Goal: Task Accomplishment & Management: Manage account settings

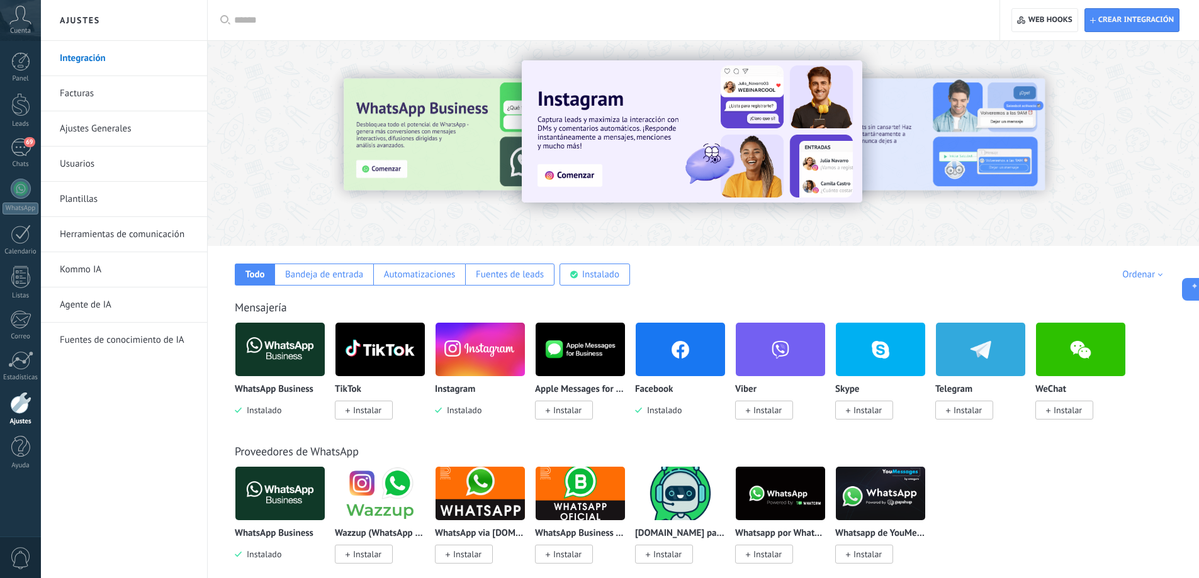
scroll to position [12, 0]
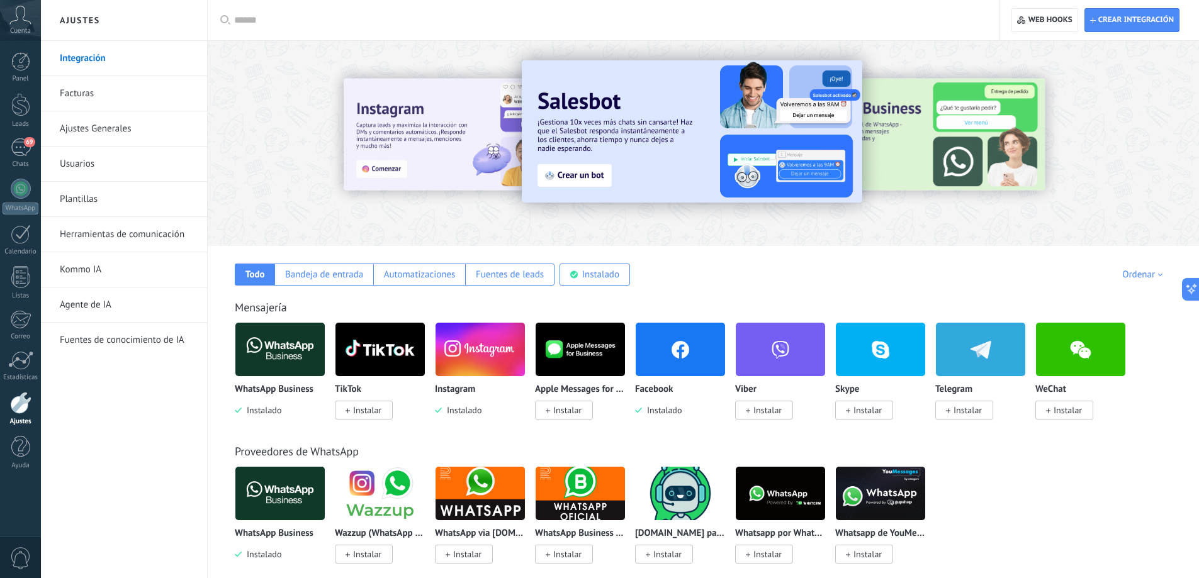
click at [133, 133] on link "Ajustes Generales" at bounding box center [127, 128] width 135 height 35
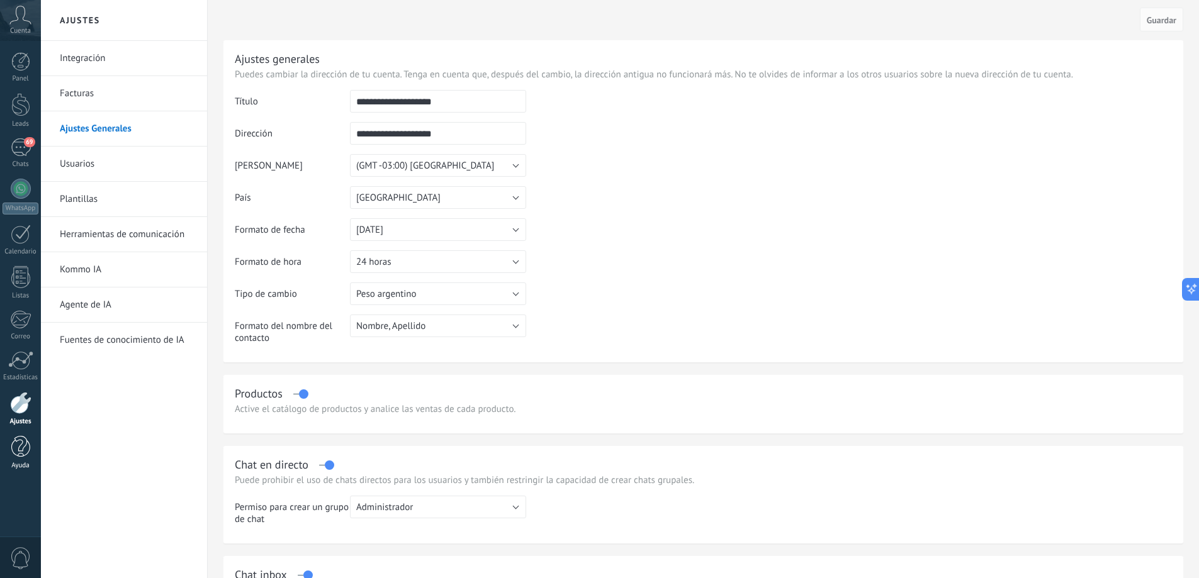
click at [20, 444] on div at bounding box center [20, 447] width 19 height 22
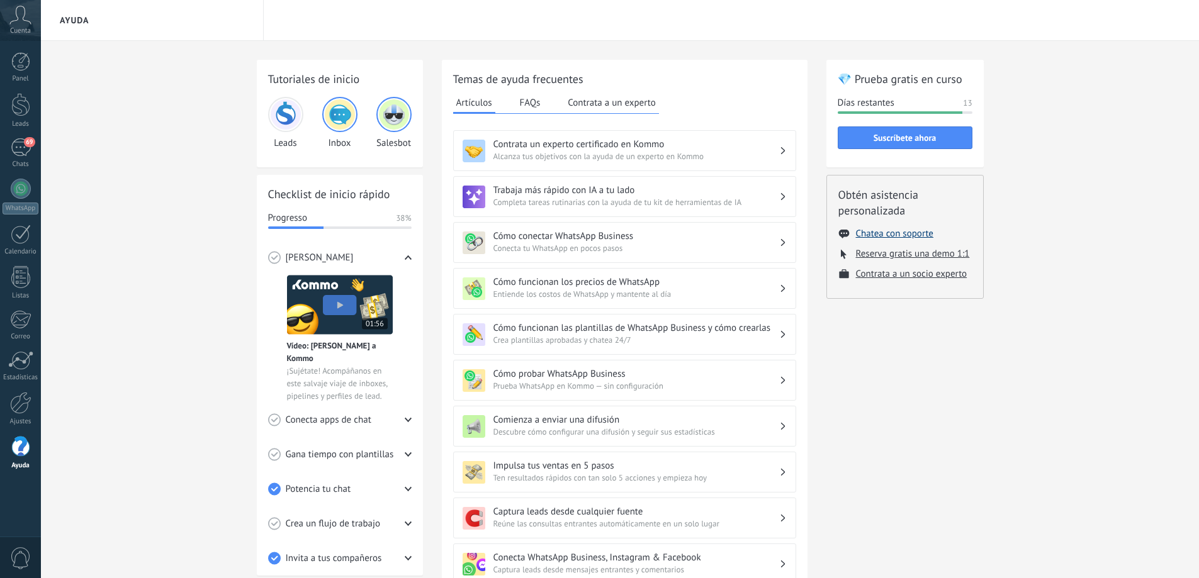
click at [872, 232] on button "Chatea con soporte" at bounding box center [894, 234] width 77 height 12
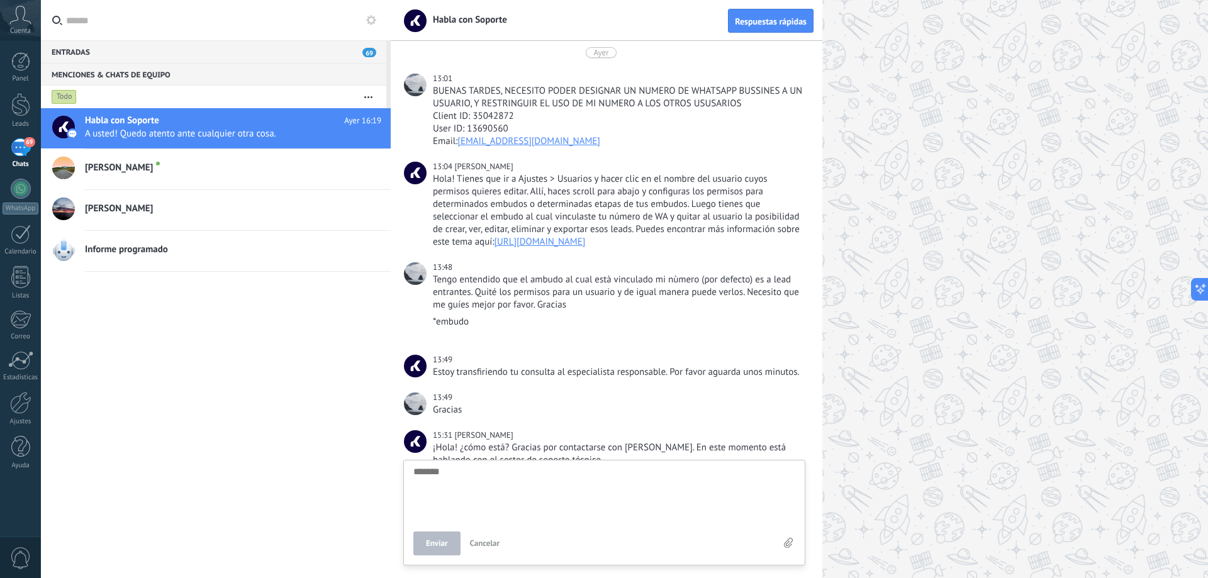
scroll to position [1182, 0]
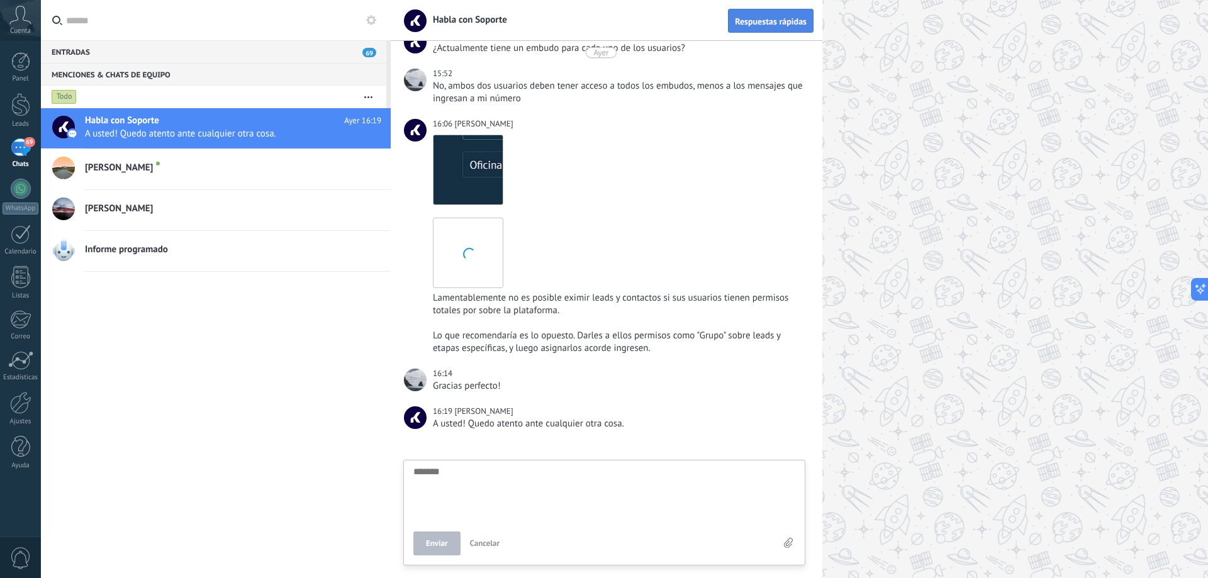
click at [795, 18] on span "Respuestas rápidas" at bounding box center [771, 21] width 72 height 9
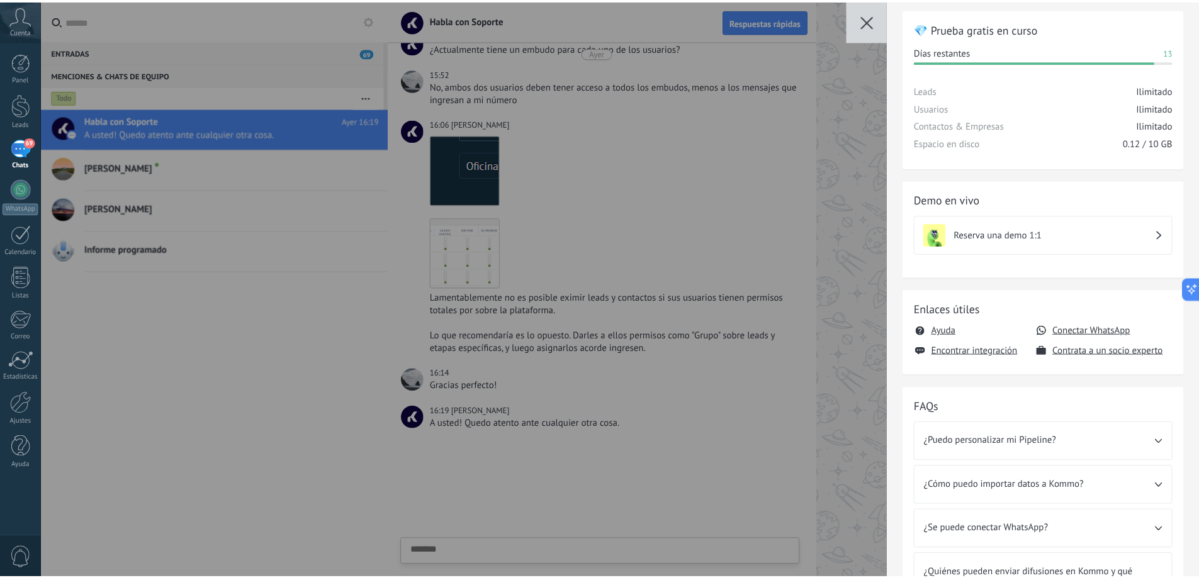
scroll to position [0, 0]
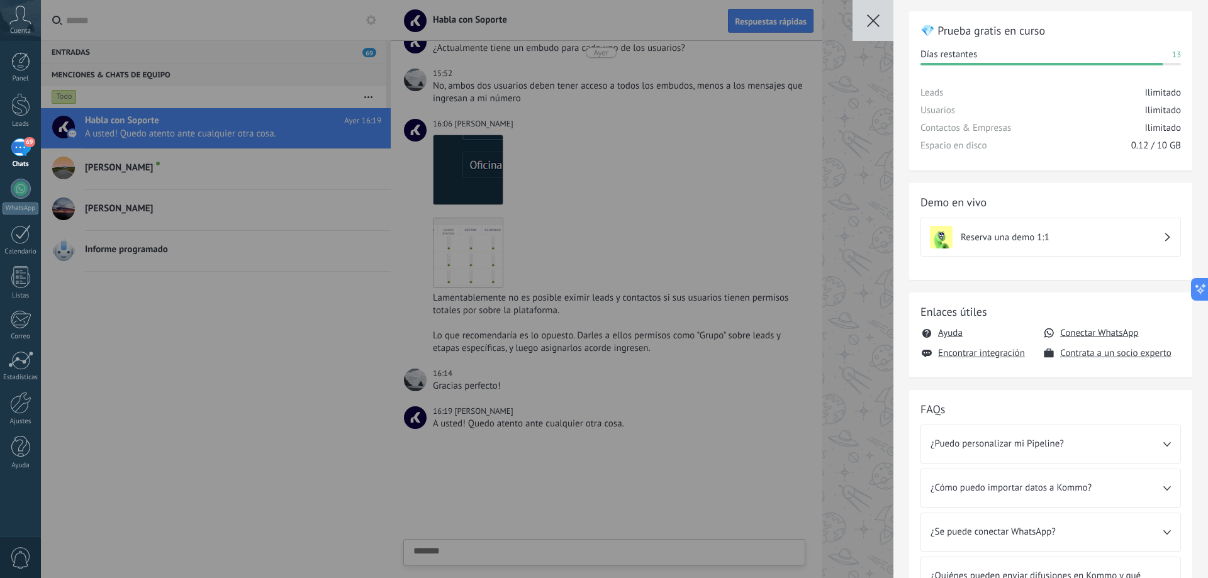
click at [855, 159] on div "💎 Prueba gratis en curso [PERSON_NAME] restantes 13 Leads Ilimitado Usuarios Il…" at bounding box center [624, 289] width 1167 height 578
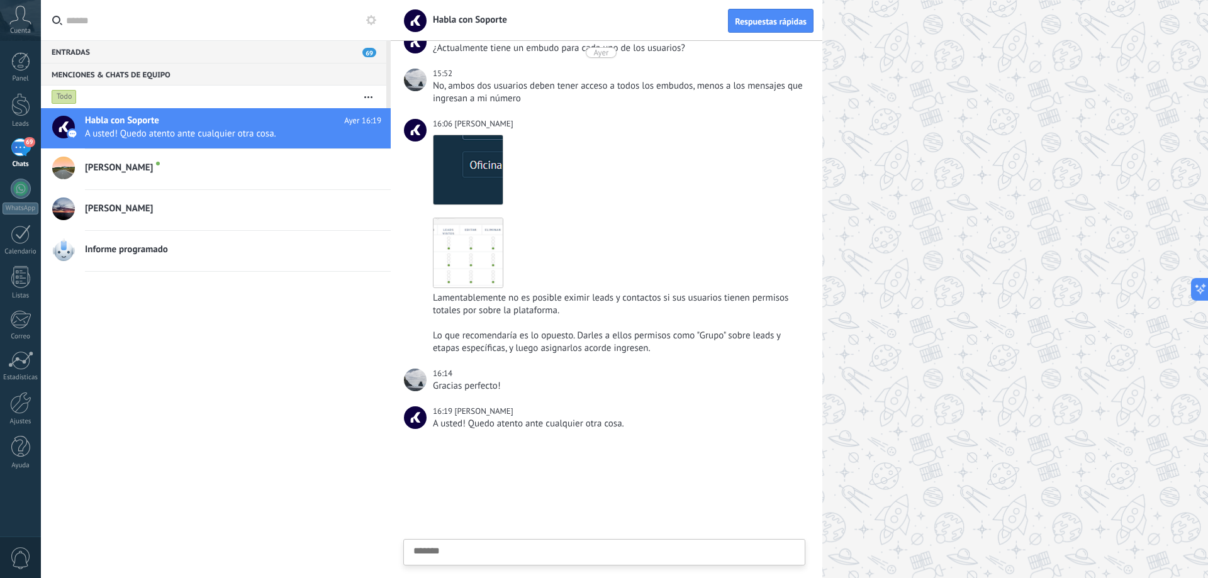
click at [369, 21] on icon at bounding box center [371, 20] width 10 height 10
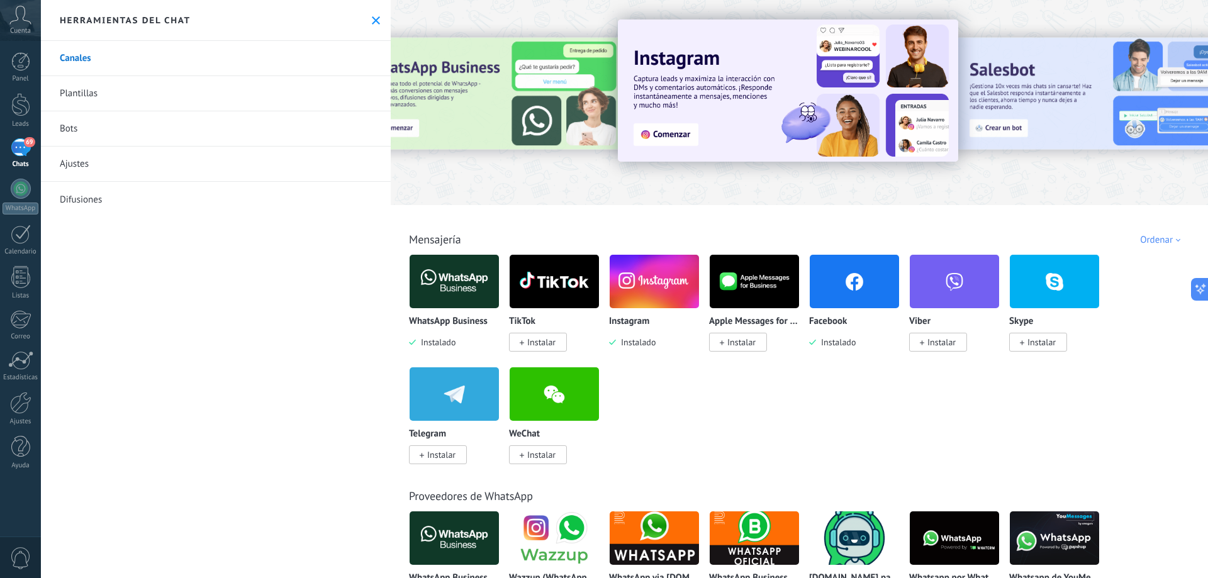
click at [190, 162] on link "Ajustes" at bounding box center [216, 164] width 350 height 35
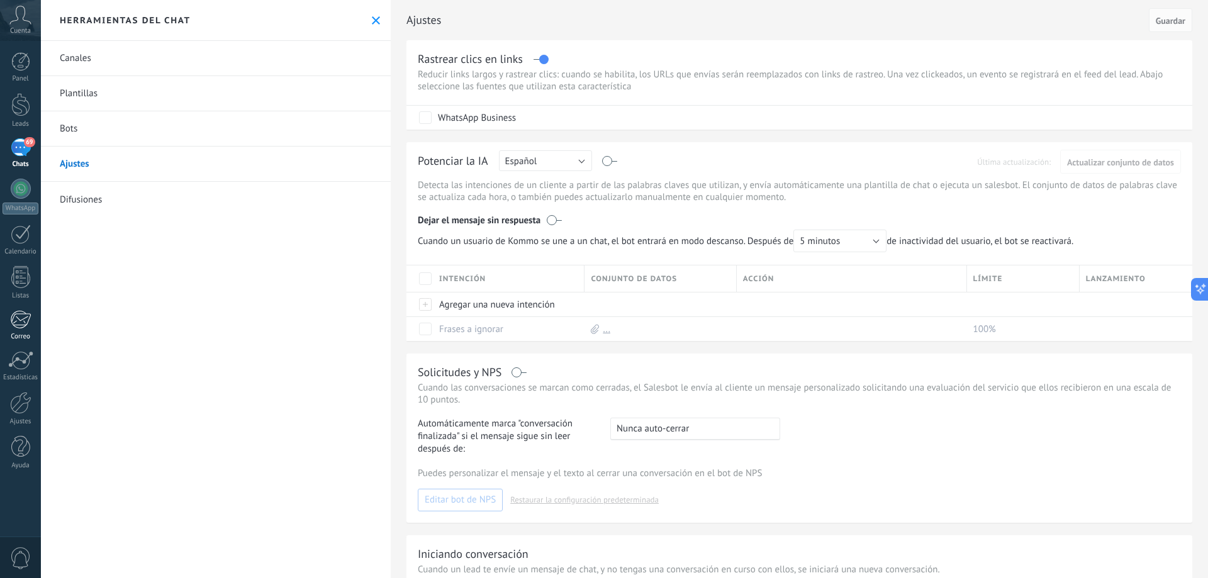
click at [11, 323] on div at bounding box center [20, 319] width 21 height 19
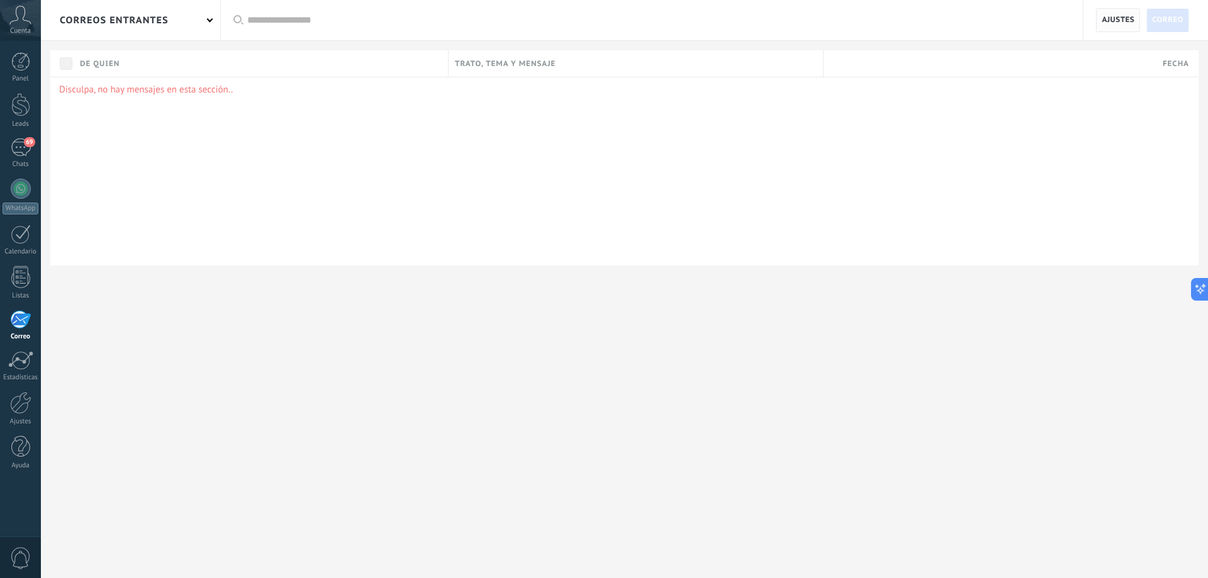
click at [1116, 18] on span "Ajustes" at bounding box center [1118, 20] width 33 height 23
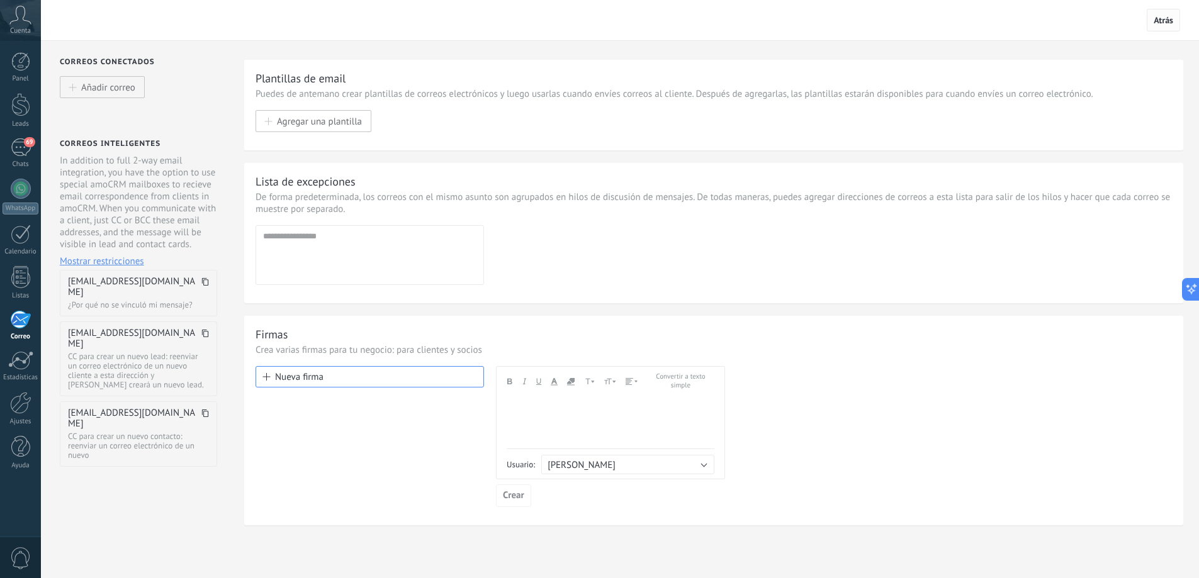
click at [1165, 23] on span "Atrás" at bounding box center [1163, 19] width 20 height 11
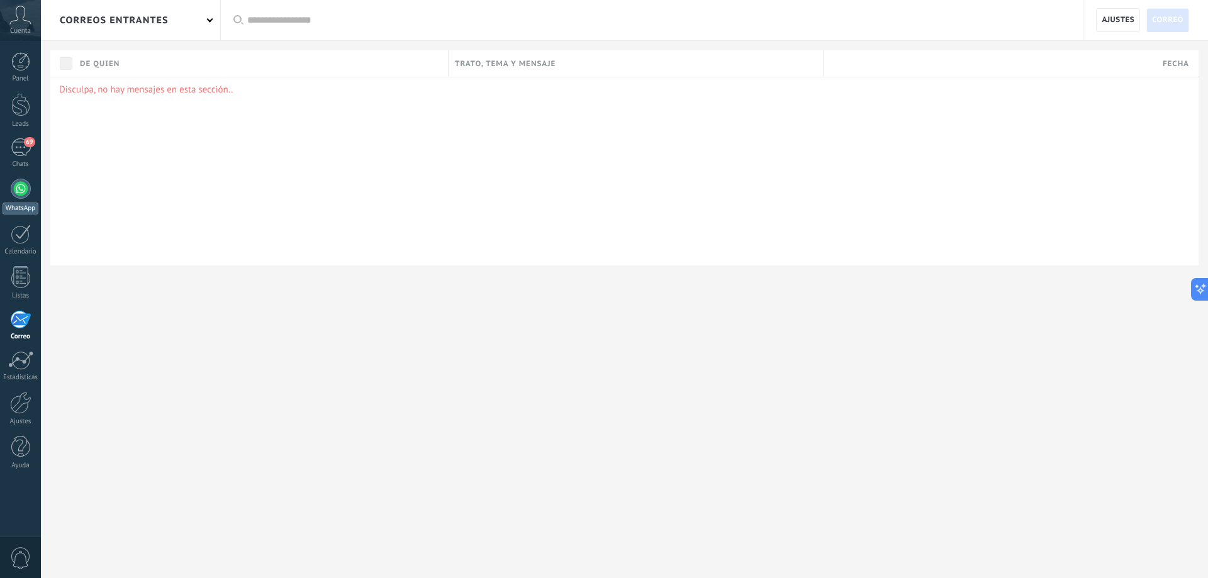
click at [24, 190] on div at bounding box center [21, 189] width 20 height 20
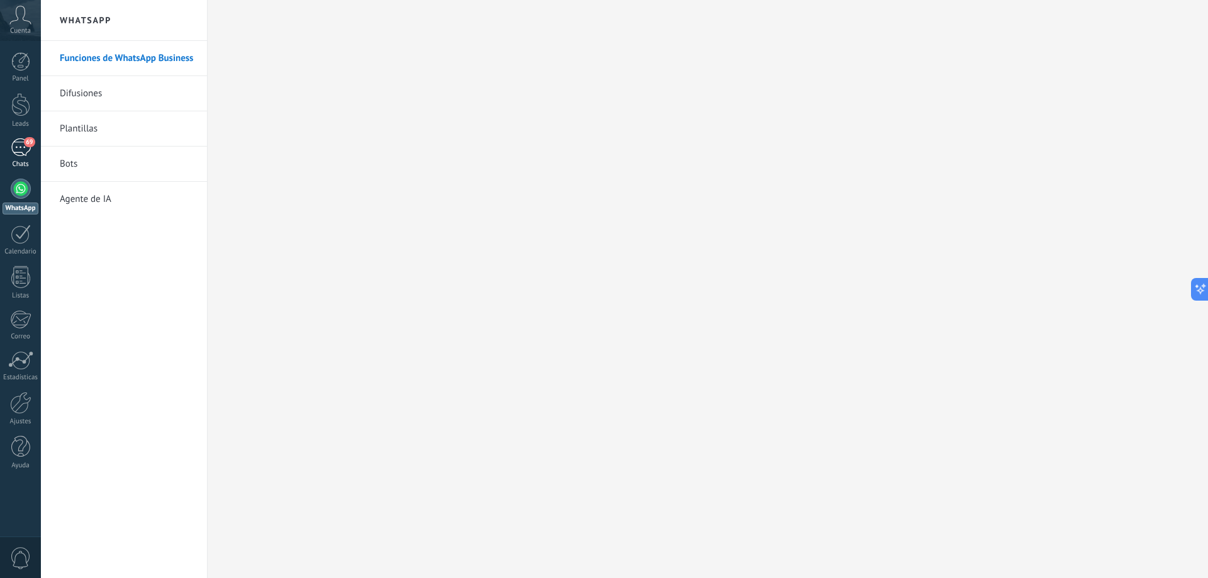
click at [25, 147] on div "69" at bounding box center [21, 147] width 20 height 18
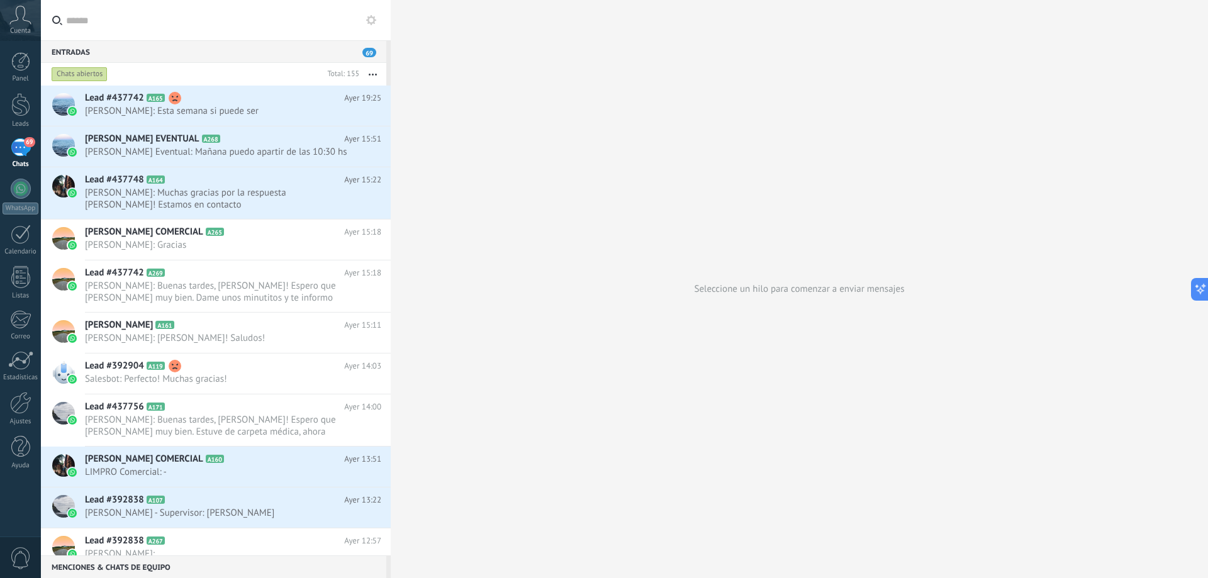
click at [373, 21] on use at bounding box center [371, 20] width 10 height 10
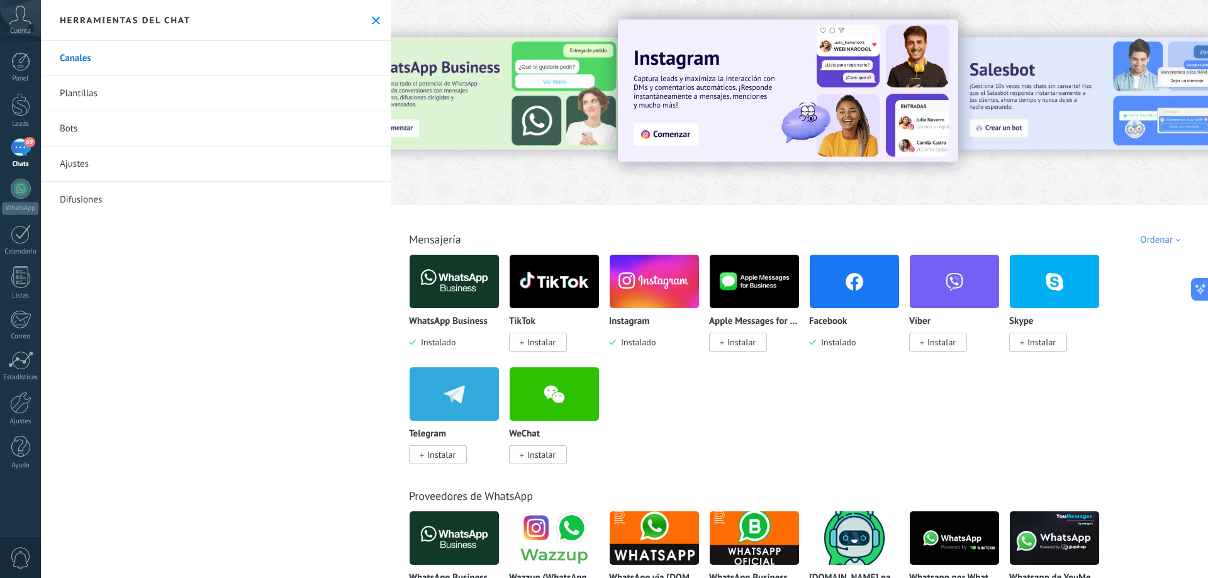
click at [117, 164] on link "Ajustes" at bounding box center [216, 164] width 350 height 35
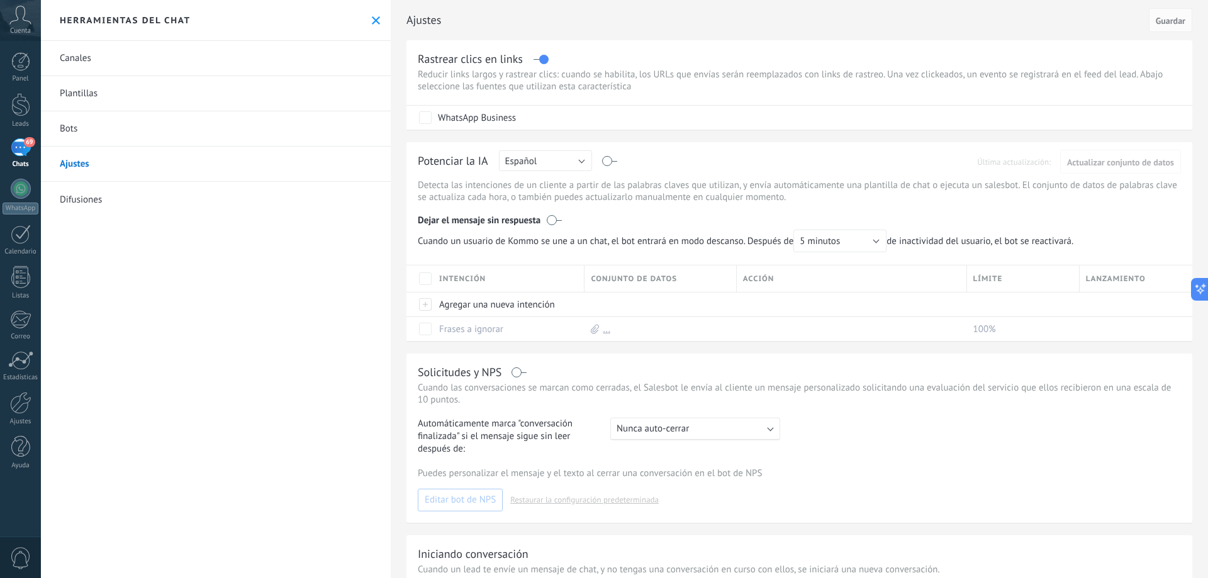
click at [372, 21] on use at bounding box center [376, 20] width 8 height 8
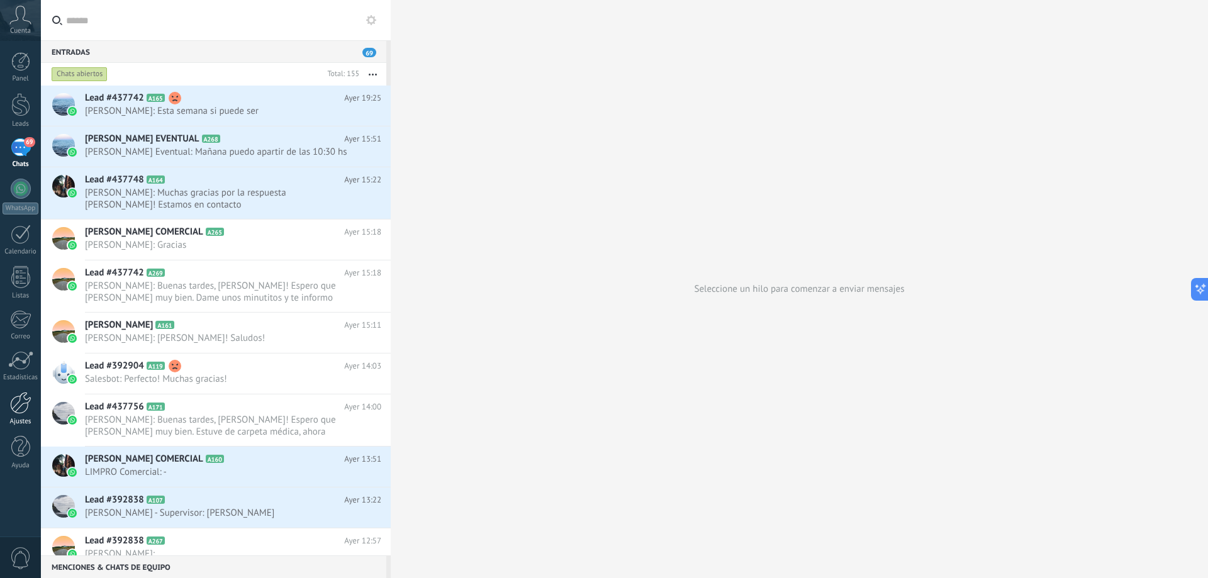
click at [18, 412] on div at bounding box center [20, 403] width 21 height 22
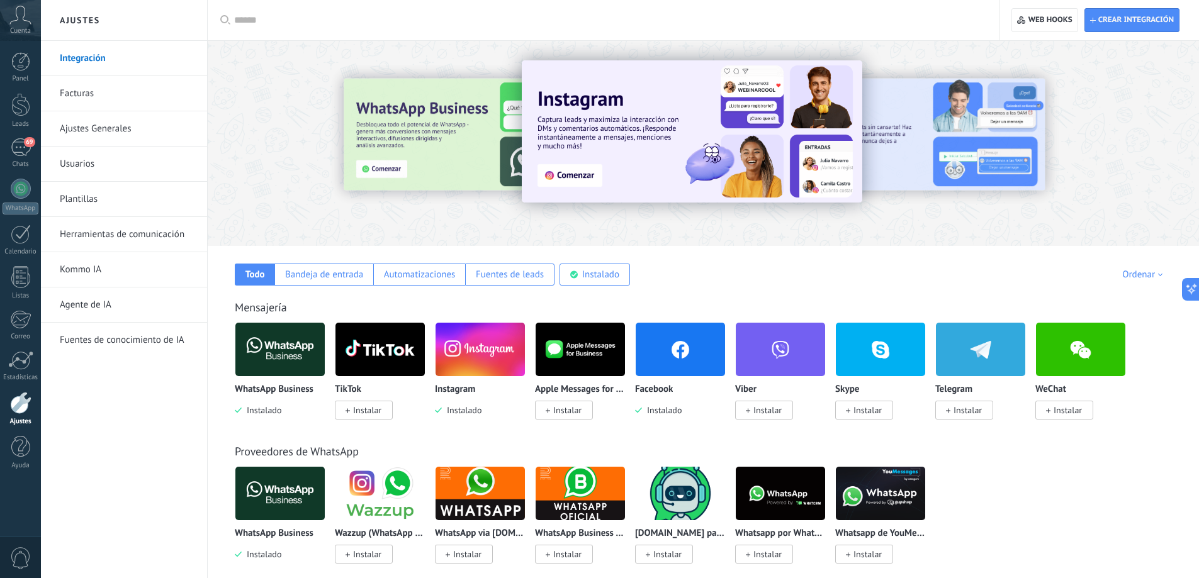
click at [121, 137] on link "Ajustes Generales" at bounding box center [127, 128] width 135 height 35
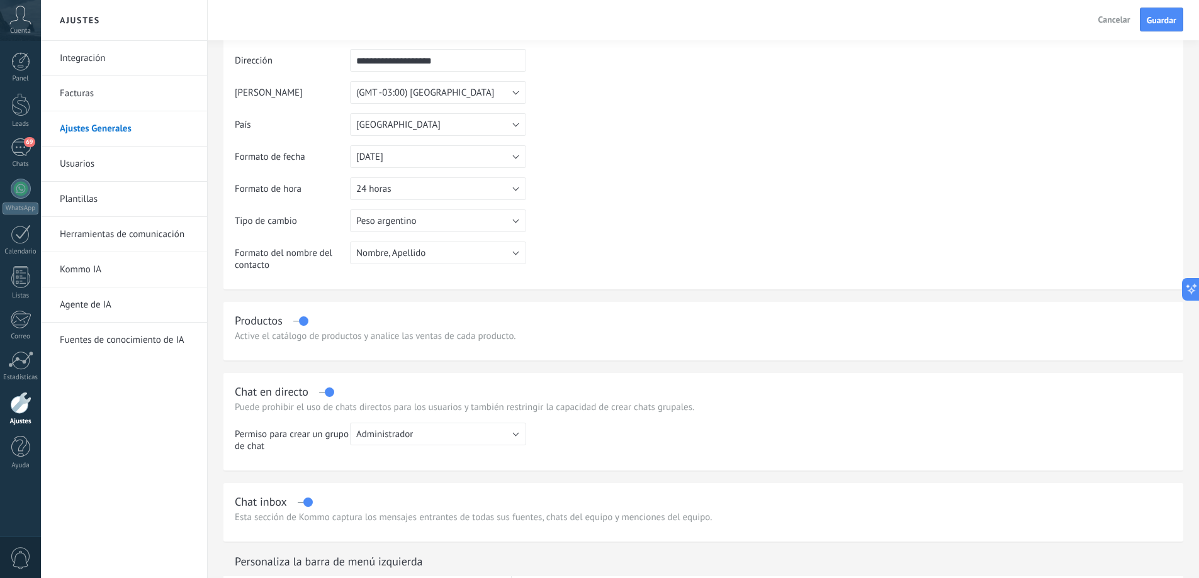
scroll to position [63, 0]
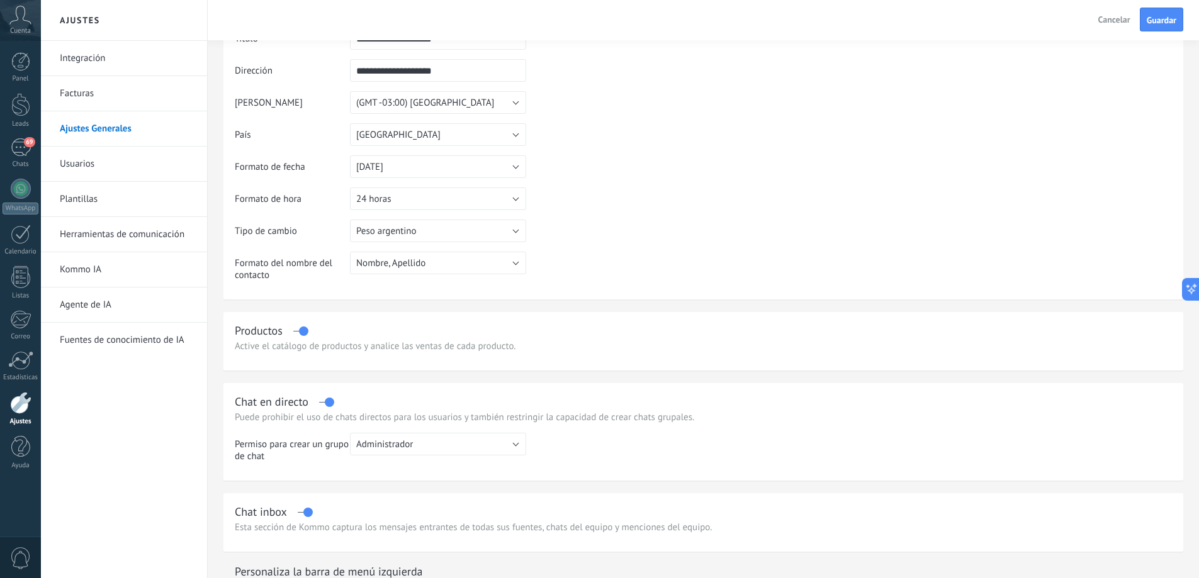
click at [1109, 14] on span "Cancelar" at bounding box center [1114, 19] width 32 height 11
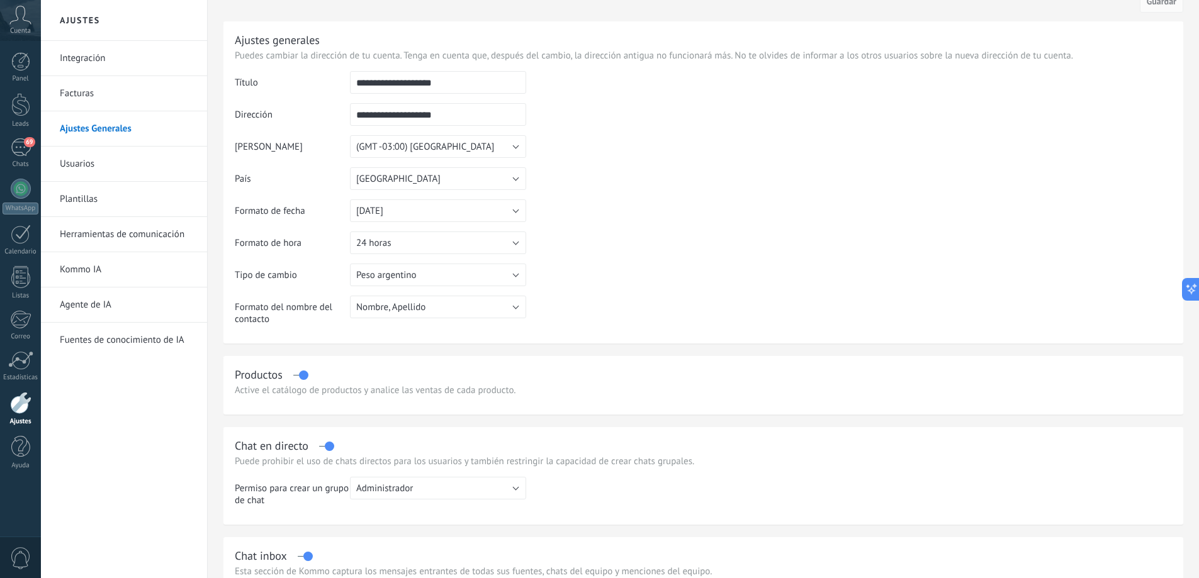
scroll to position [0, 0]
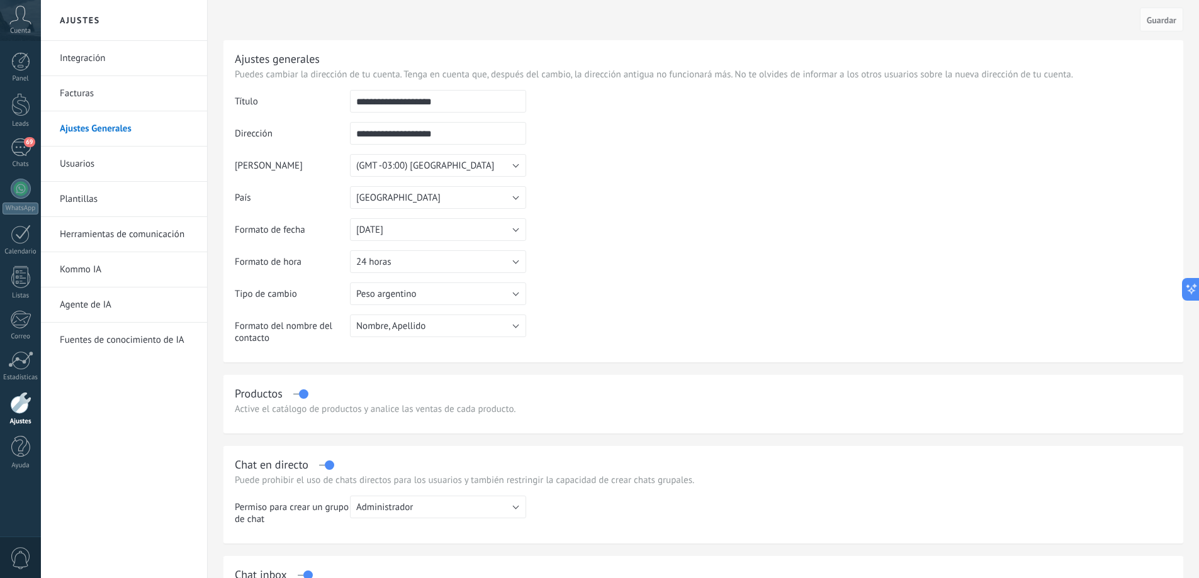
click at [108, 65] on link "Integración" at bounding box center [127, 58] width 135 height 35
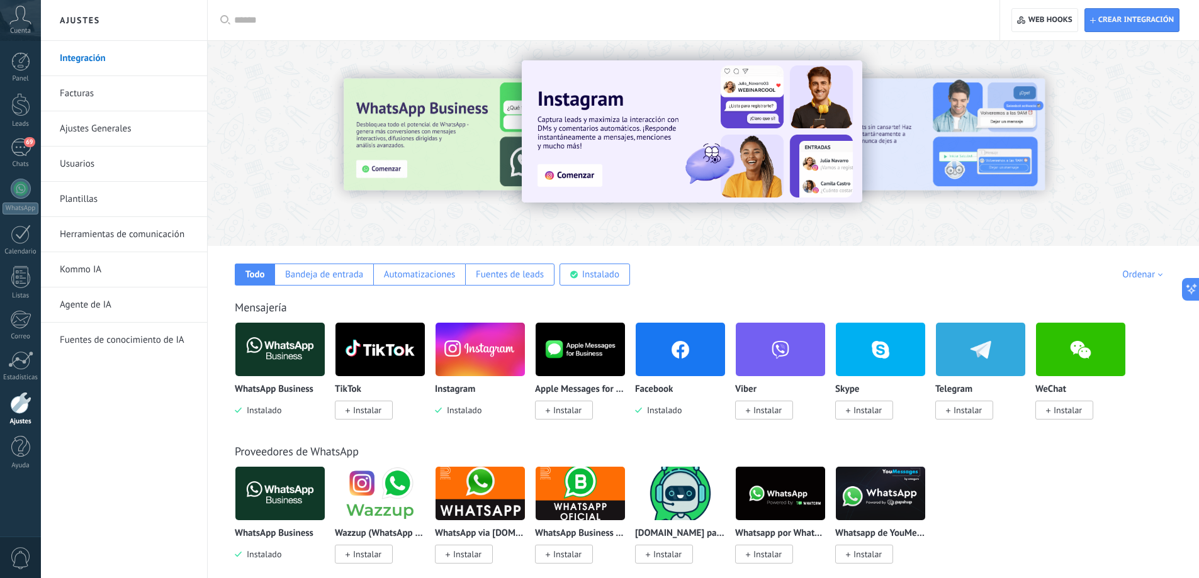
click at [104, 98] on link "Facturas" at bounding box center [127, 93] width 135 height 35
click at [80, 95] on link "Facturas" at bounding box center [127, 93] width 135 height 35
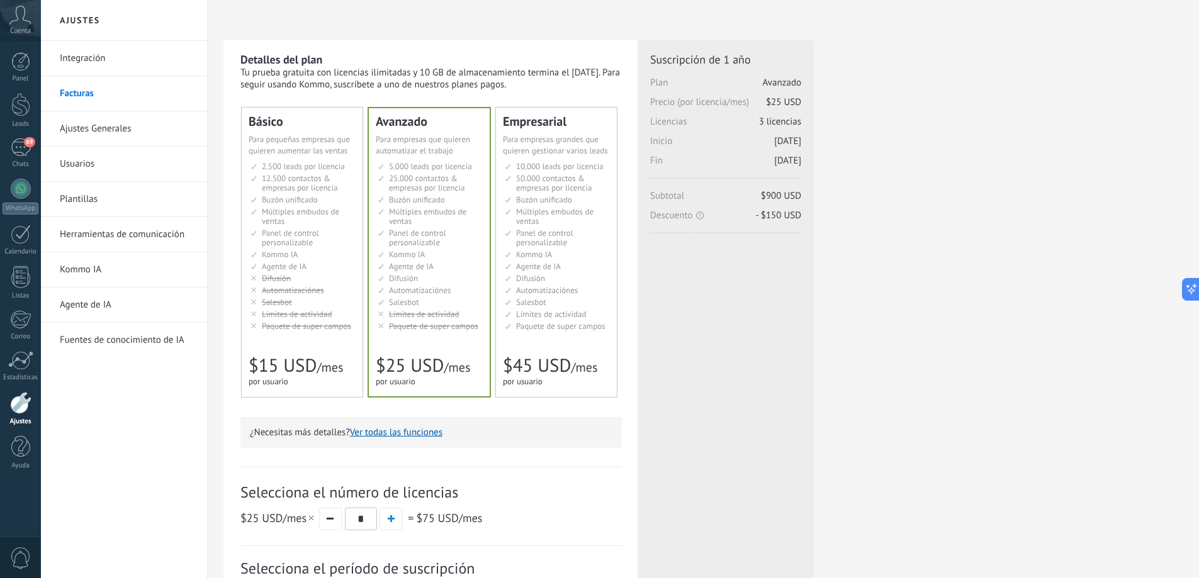
click at [22, 12] on icon at bounding box center [20, 15] width 22 height 19
